Goal: Task Accomplishment & Management: Complete application form

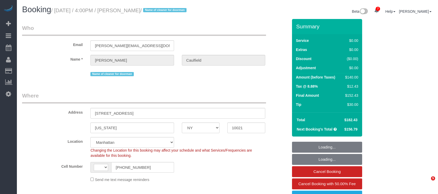
select select "NY"
select select "number:56"
select select "number:77"
select select "number:15"
select select "number:6"
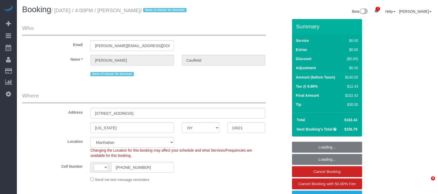
select select "string:US"
select select "object:848"
select select "spot1"
select select "object:1354"
select select "string:stripe-pm_1Ryi9k4VGloSiKo73cZzjRXF"
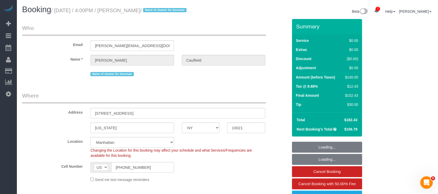
select select "1"
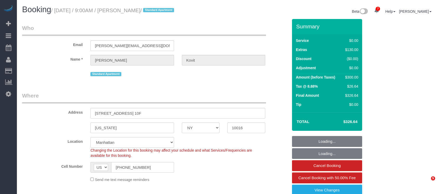
select select "NY"
select select "object:694"
select select "string:stripe-pm_1RzeZv4VGloSiKo7d8ARvdQf"
select select "spot1"
select select "number:89"
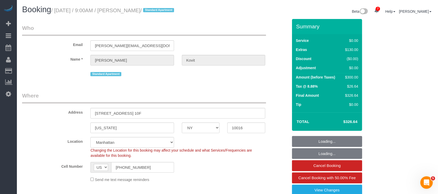
select select "number:72"
select select "number:15"
select select "number:7"
select select "object:1346"
select select "2"
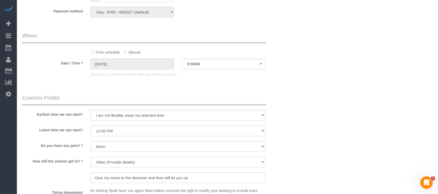
scroll to position [554, 0]
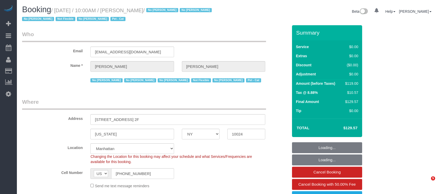
select select "NY"
select select "number:89"
select select "number:90"
select select "number:14"
select select "number:5"
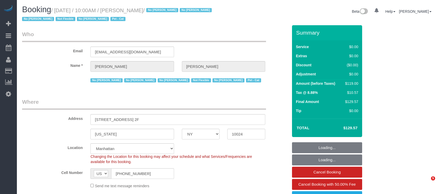
select select "number:21"
select select "object:1405"
select select "string:stripe-pm_1KMZrb4VGloSiKo7NRp6bLrW"
select select "spot1"
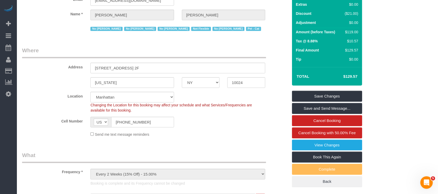
scroll to position [35, 0]
